Goal: Obtain resource: Download file/media

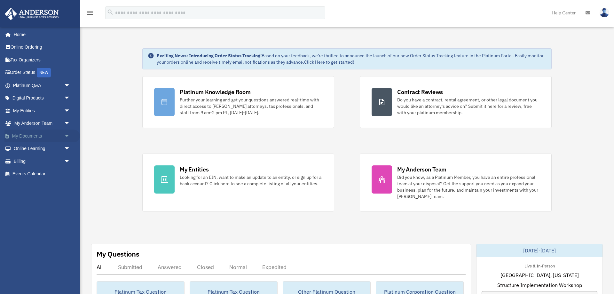
click at [24, 136] on link "My Documents arrow_drop_down" at bounding box center [41, 135] width 75 height 13
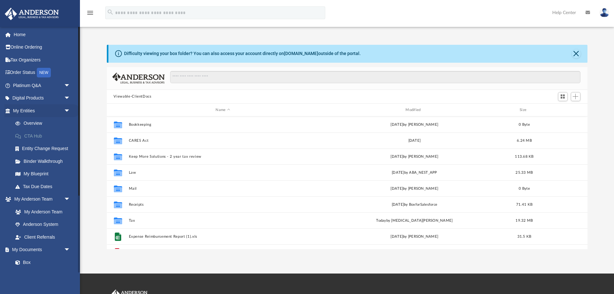
scroll to position [145, 480]
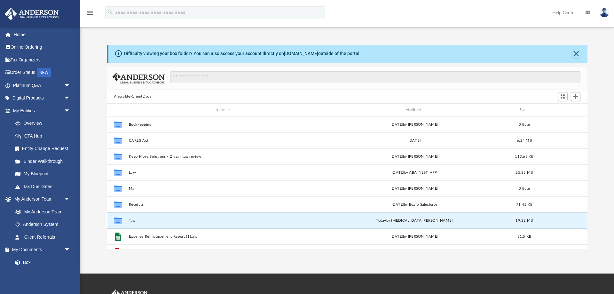
click at [132, 220] on button "Tax" at bounding box center [222, 220] width 189 height 4
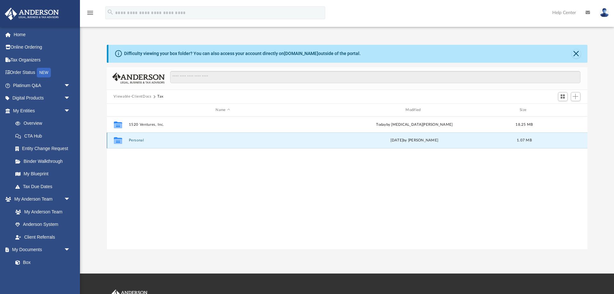
click at [138, 142] on button "Personal" at bounding box center [222, 140] width 189 height 4
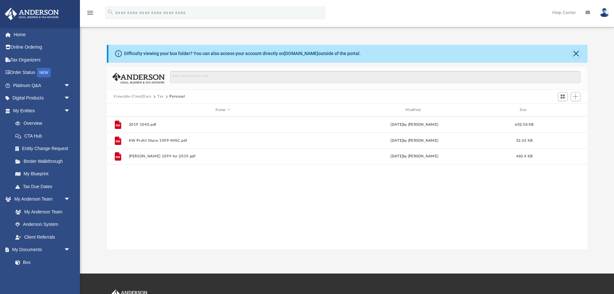
click at [160, 97] on button "Tax" at bounding box center [160, 97] width 6 height 6
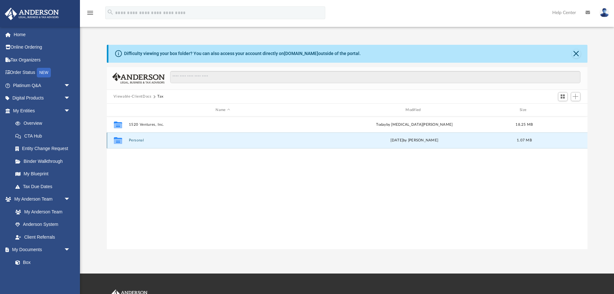
click at [132, 139] on button "Personal" at bounding box center [222, 140] width 189 height 4
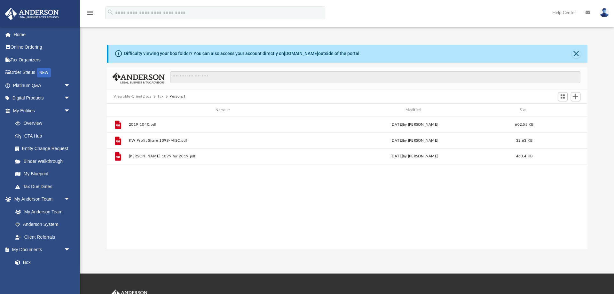
click at [161, 96] on button "Tax" at bounding box center [160, 97] width 6 height 6
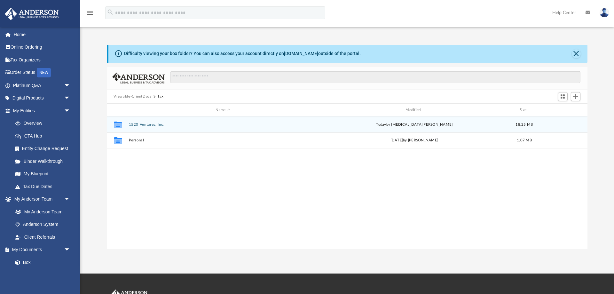
click at [148, 123] on button "1520 Ventures, Inc." at bounding box center [222, 124] width 189 height 4
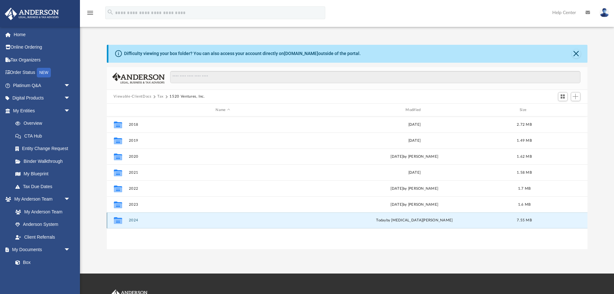
click at [133, 219] on button "2024" at bounding box center [222, 220] width 189 height 4
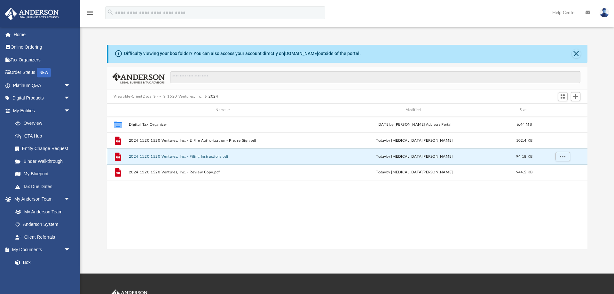
click at [159, 156] on button "2024 1120 1520 Ventures, Inc. - Filing Instructions.pdf" at bounding box center [222, 156] width 189 height 4
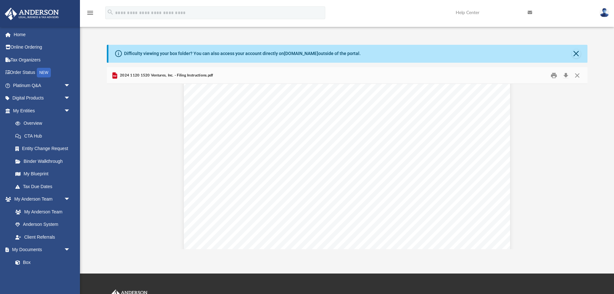
scroll to position [249, 0]
click at [577, 75] on button "Close" at bounding box center [577, 75] width 12 height 10
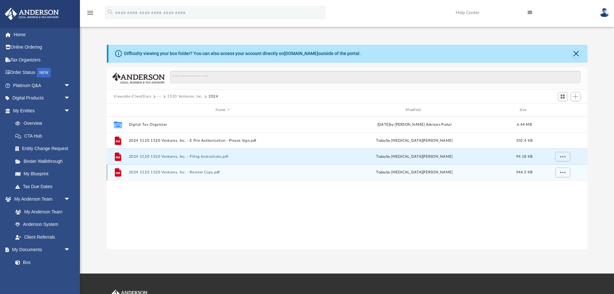
click at [154, 171] on button "2024 1120 1520 Ventures, Inc. - Review Copy.pdf" at bounding box center [222, 172] width 189 height 4
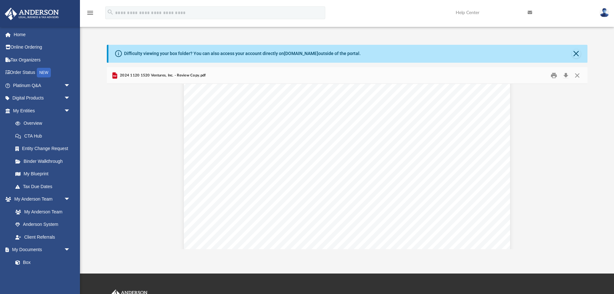
scroll to position [11483, 0]
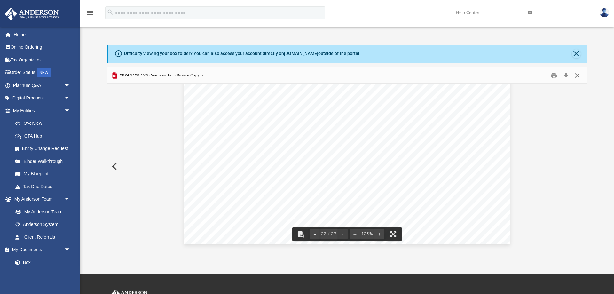
click at [577, 76] on button "Close" at bounding box center [577, 75] width 12 height 10
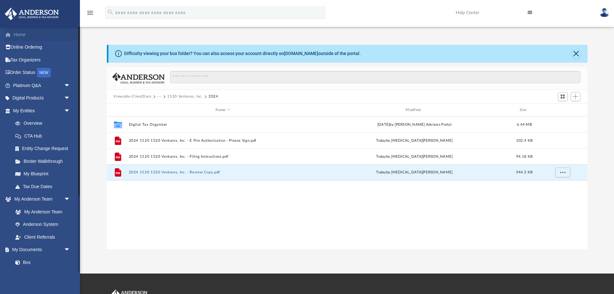
click at [20, 35] on link "Home" at bounding box center [41, 34] width 75 height 13
